Goal: Check status: Check status

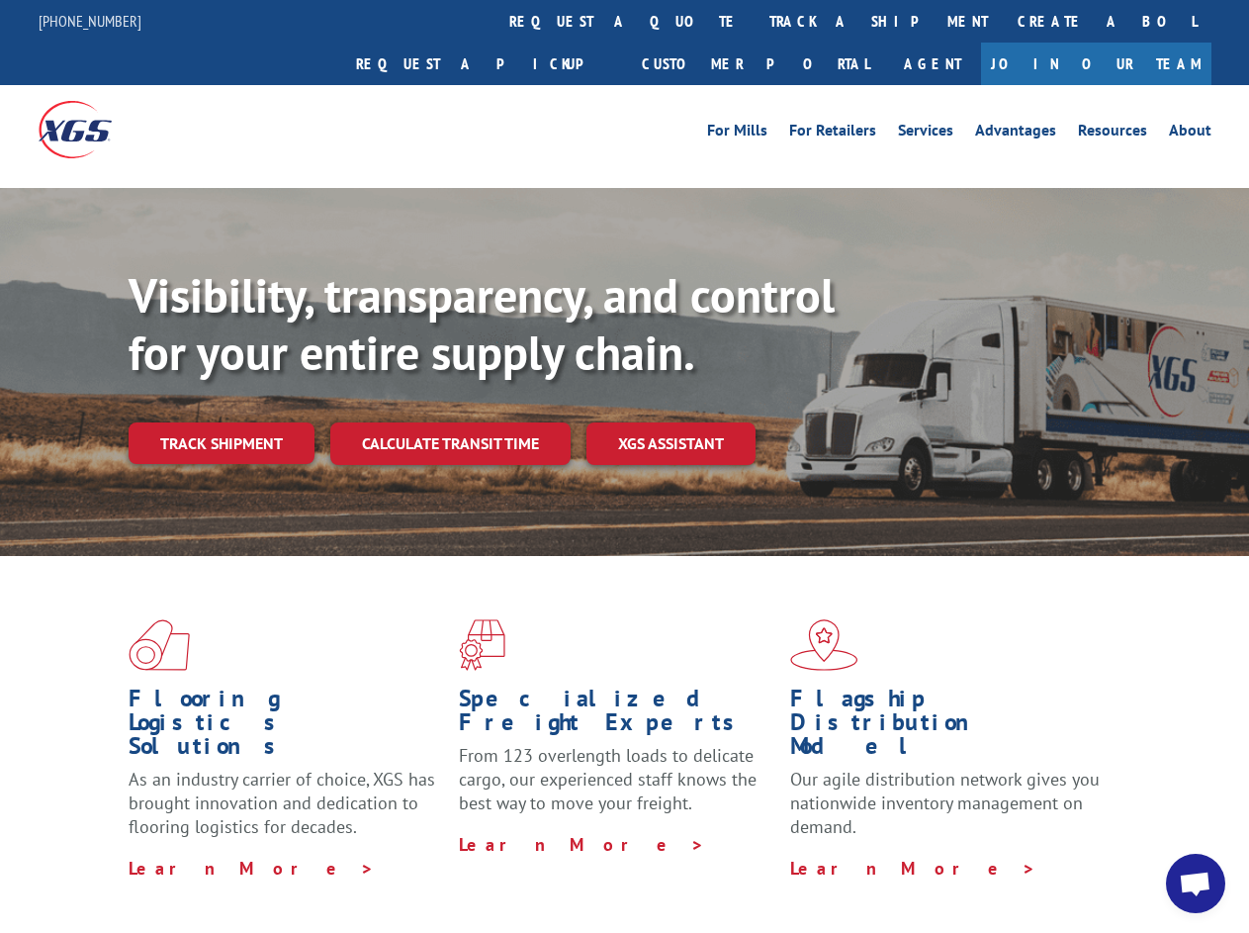
click at [624, 466] on div "Visibility, transparency, and control for your entire supply chain. Track shipm…" at bounding box center [689, 405] width 1121 height 276
click at [755, 21] on link "track a shipment" at bounding box center [879, 21] width 248 height 43
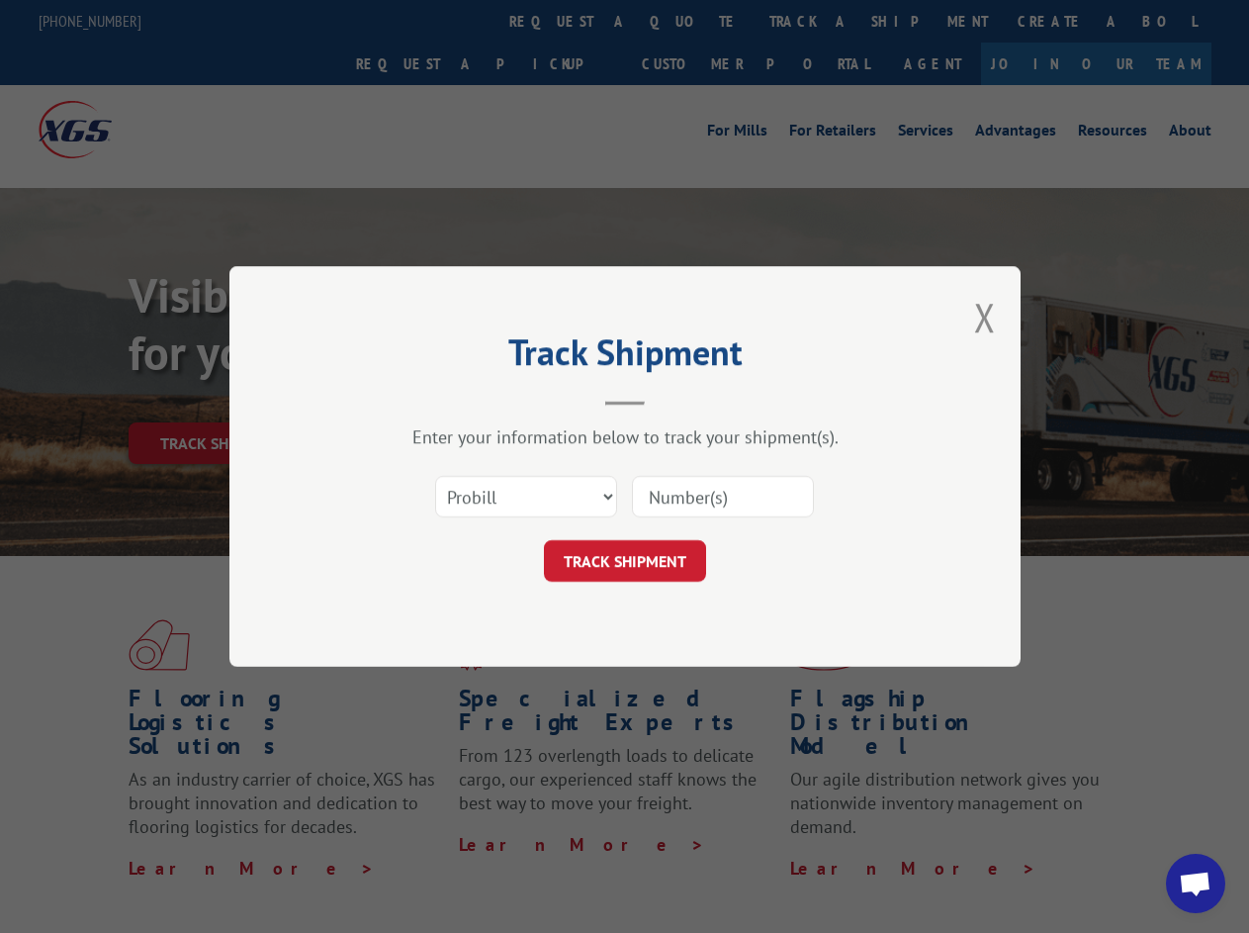
click at [690, 21] on div "Track Shipment Enter your information below to track your shipment(s). Select c…" at bounding box center [624, 466] width 1249 height 933
click at [814, 21] on div "Track Shipment Enter your information below to track your shipment(s). Select c…" at bounding box center [624, 466] width 1249 height 933
click at [221, 400] on div "Track Shipment Enter your information below to track your shipment(s). Select c…" at bounding box center [624, 466] width 1249 height 933
click at [449, 400] on header "Track Shipment" at bounding box center [624, 371] width 593 height 67
click at [672, 400] on header "Track Shipment" at bounding box center [624, 371] width 593 height 67
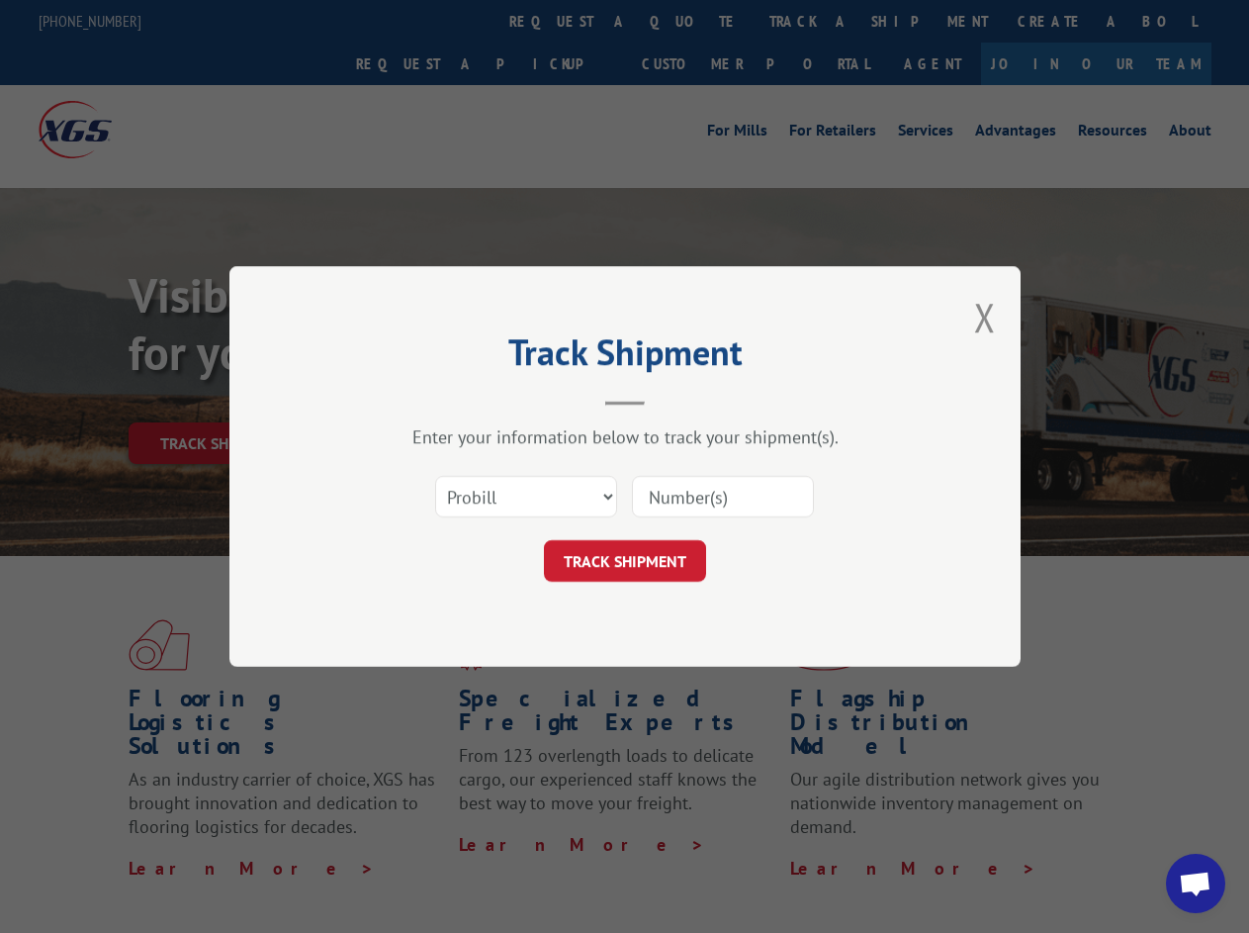
click at [1196, 883] on span "Open chat" at bounding box center [1195, 885] width 33 height 28
